Goal: Task Accomplishment & Management: Manage account settings

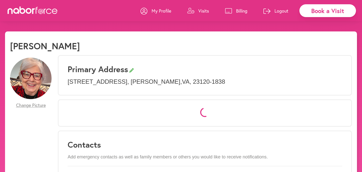
select select "*"
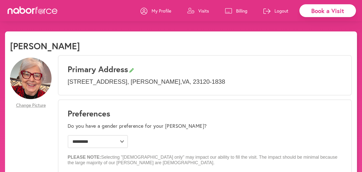
click at [200, 10] on p "Visits" at bounding box center [203, 11] width 11 height 6
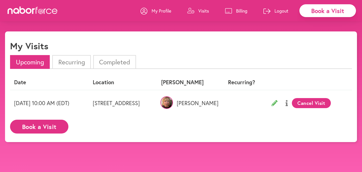
click at [327, 103] on button "Cancel Visit" at bounding box center [311, 103] width 39 height 10
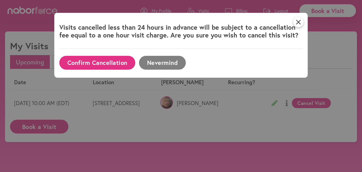
click at [112, 63] on button "Confirm Cancellation" at bounding box center [97, 63] width 76 height 14
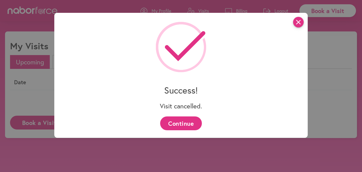
click at [300, 22] on icon "close" at bounding box center [298, 22] width 11 height 11
